Goal: Information Seeking & Learning: Find specific page/section

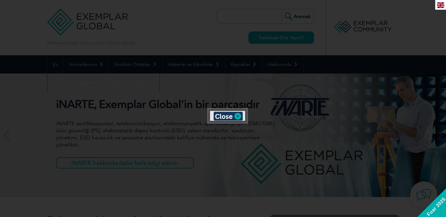
click at [252, 57] on div at bounding box center [223, 108] width 446 height 217
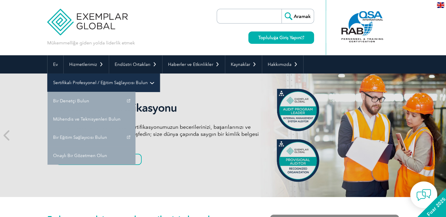
click at [138, 85] on font "Sertifikalı Profesyonel / Eğitim Sağlayıcısı Bulun" at bounding box center [100, 82] width 95 height 5
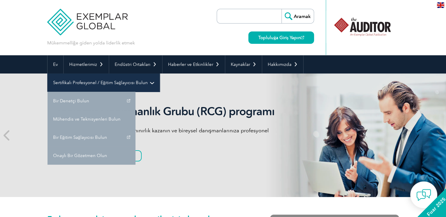
click at [130, 81] on font "Sertifikalı Profesyonel / Eğitim Sağlayıcısı Bulun" at bounding box center [100, 82] width 95 height 5
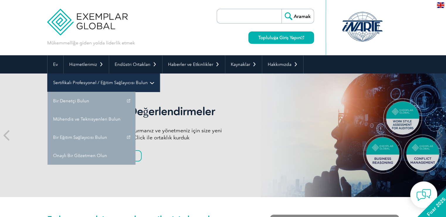
click at [69, 79] on link "Sertifikalı Profesyonel / Eğitim Sağlayıcısı Bulun" at bounding box center [104, 82] width 112 height 18
click at [70, 84] on font "Sertifikalı Profesyonel / Eğitim Sağlayıcısı Bulun" at bounding box center [100, 82] width 95 height 5
click at [70, 83] on font "Sertifikalı Profesyonel / Eğitim Sağlayıcısı Bulun" at bounding box center [100, 82] width 95 height 5
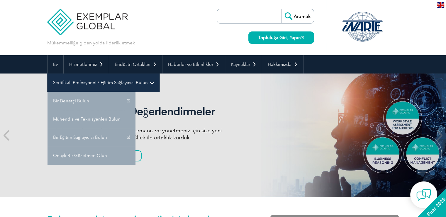
click at [70, 83] on font "Sertifikalı Profesyonel / Eğitim Sağlayıcısı Bulun" at bounding box center [100, 82] width 95 height 5
click at [70, 84] on font "Sertifikalı Profesyonel / Eğitim Sağlayıcısı Bulun" at bounding box center [100, 82] width 95 height 5
click at [78, 82] on font "Sertifikalı Profesyonel / Eğitim Sağlayıcısı Bulun" at bounding box center [100, 82] width 95 height 5
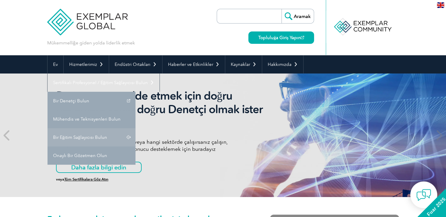
click at [88, 140] on link "Bir Eğitim Sağlayıcısı Bulun" at bounding box center [92, 137] width 88 height 18
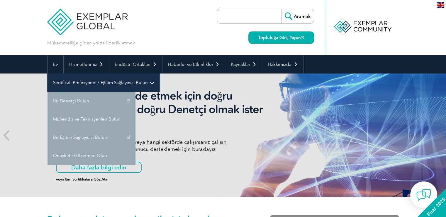
click at [84, 82] on font "Sertifikalı Profesyonel / Eğitim Sağlayıcısı Bulun" at bounding box center [100, 82] width 95 height 5
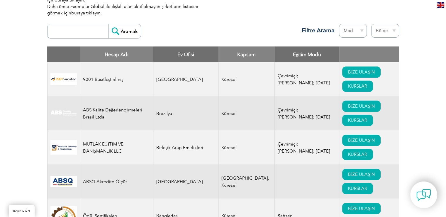
scroll to position [235, 0]
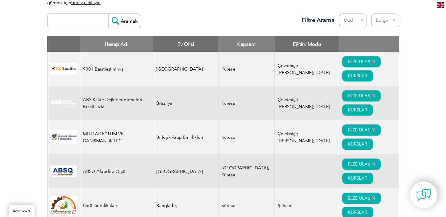
click at [391, 16] on select "Bölge Avustralya Bahreyn Bangladeş Brezilya Kanada Kolombiya Dominik Cumhuriyet…" at bounding box center [386, 21] width 28 height 14
select select "Turkey"
click at [372, 14] on select "Bölge Avustralya Bahreyn Bangladeş Brezilya Kanada Kolombiya Dominik Cumhuriyet…" at bounding box center [386, 21] width 28 height 14
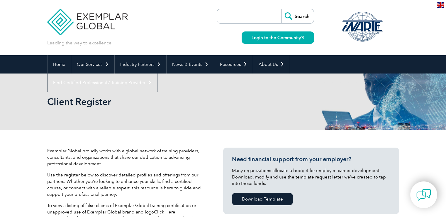
select select "[GEOGRAPHIC_DATA]"
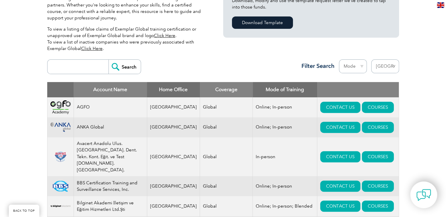
scroll to position [147, 0]
